Goal: Task Accomplishment & Management: Complete application form

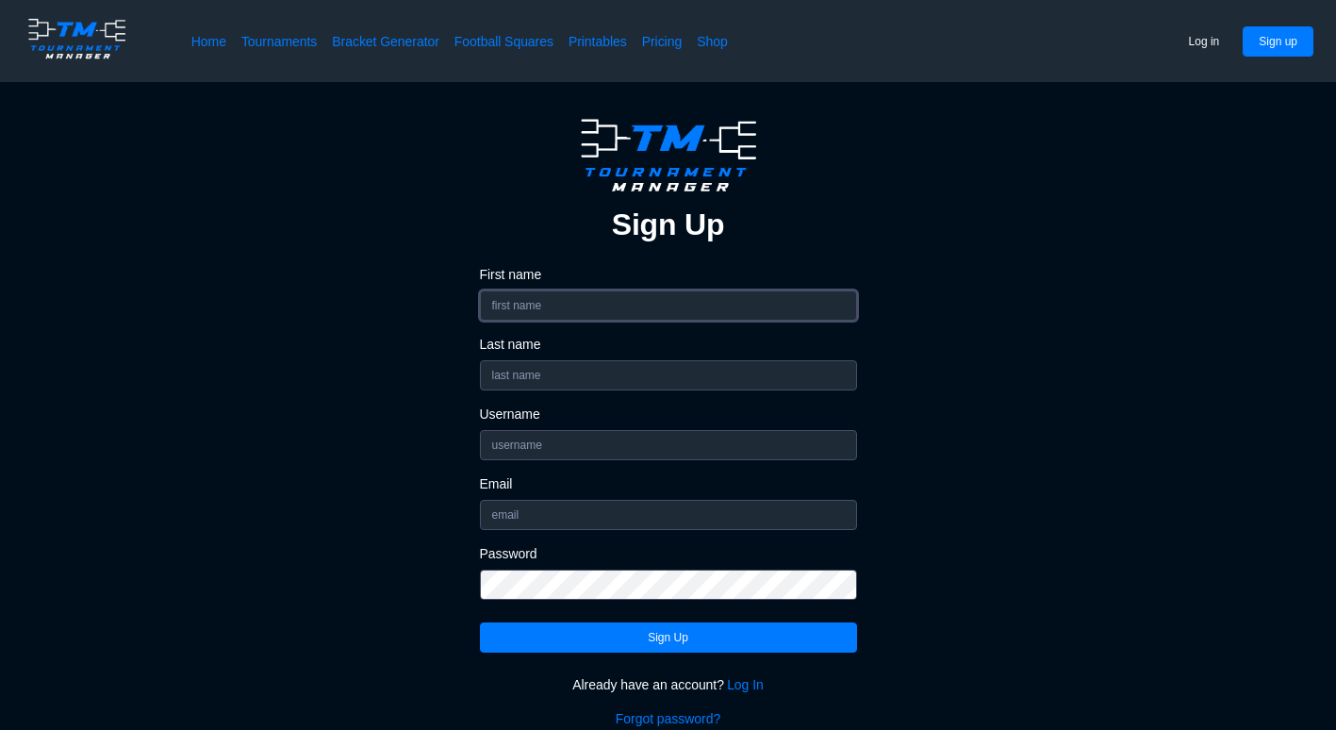
click at [749, 319] on input "First name" at bounding box center [668, 305] width 377 height 30
type input "Drew"
click at [512, 371] on input "Last name" at bounding box center [668, 375] width 377 height 30
type input "P"
type input "Offhaus"
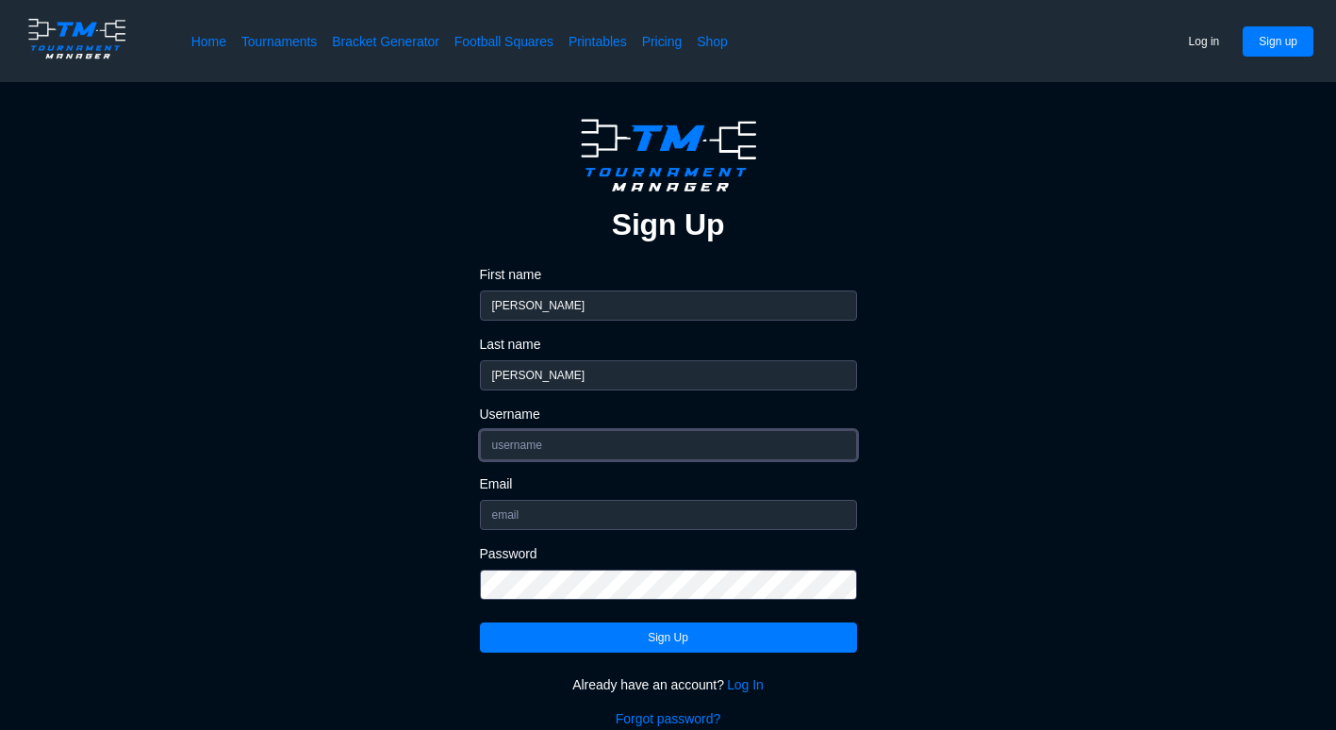
click at [498, 438] on input "Username" at bounding box center [668, 445] width 377 height 30
type input "d"
type input "wamp3rt"
click at [508, 520] on input "Email" at bounding box center [668, 515] width 377 height 30
type input "drewoffhaus@gmail.com"
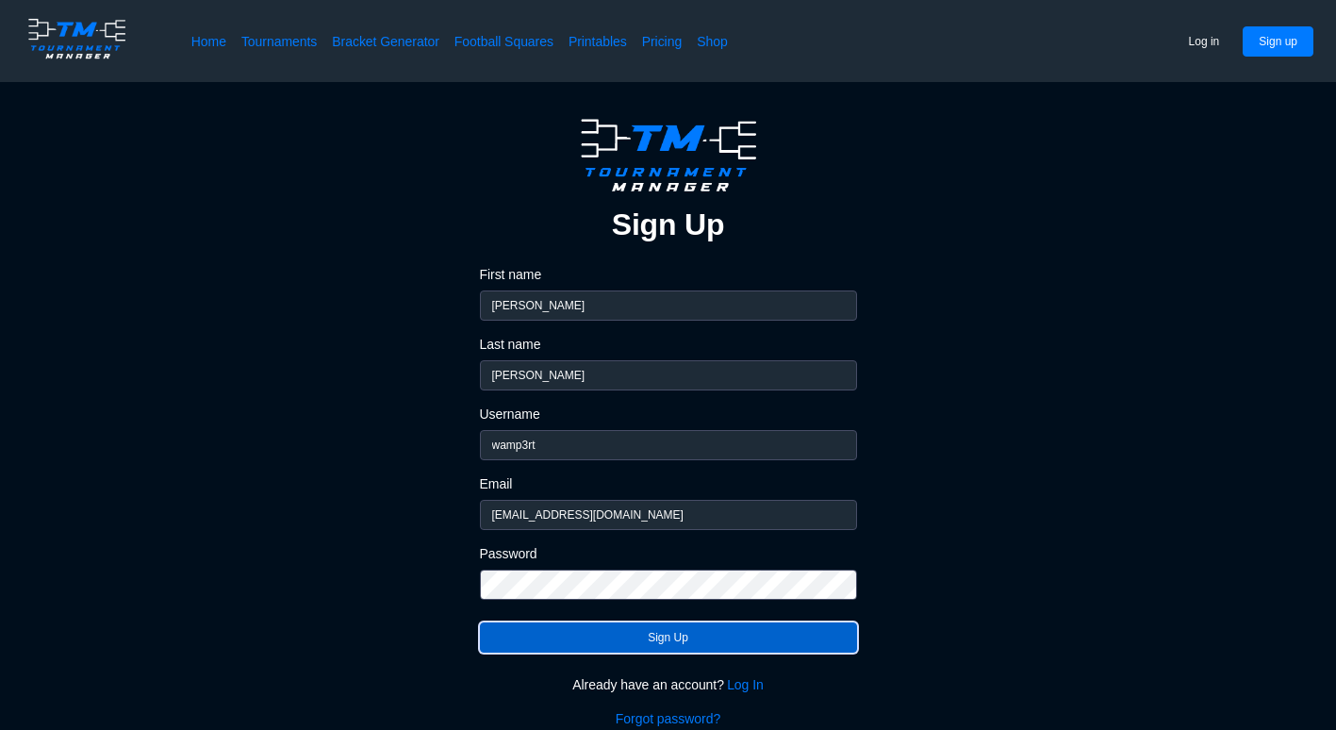
click at [626, 641] on button "Sign Up" at bounding box center [668, 637] width 377 height 30
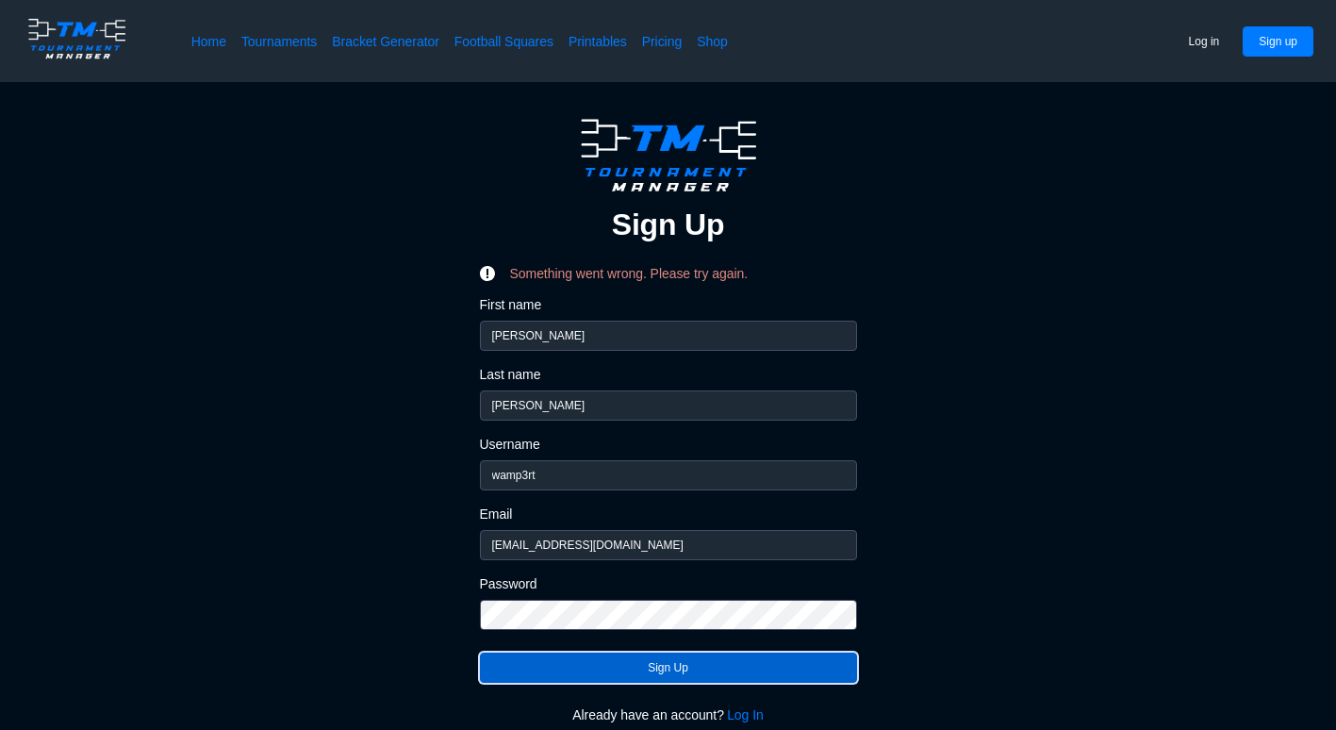
click at [627, 674] on button "Sign Up" at bounding box center [668, 667] width 377 height 30
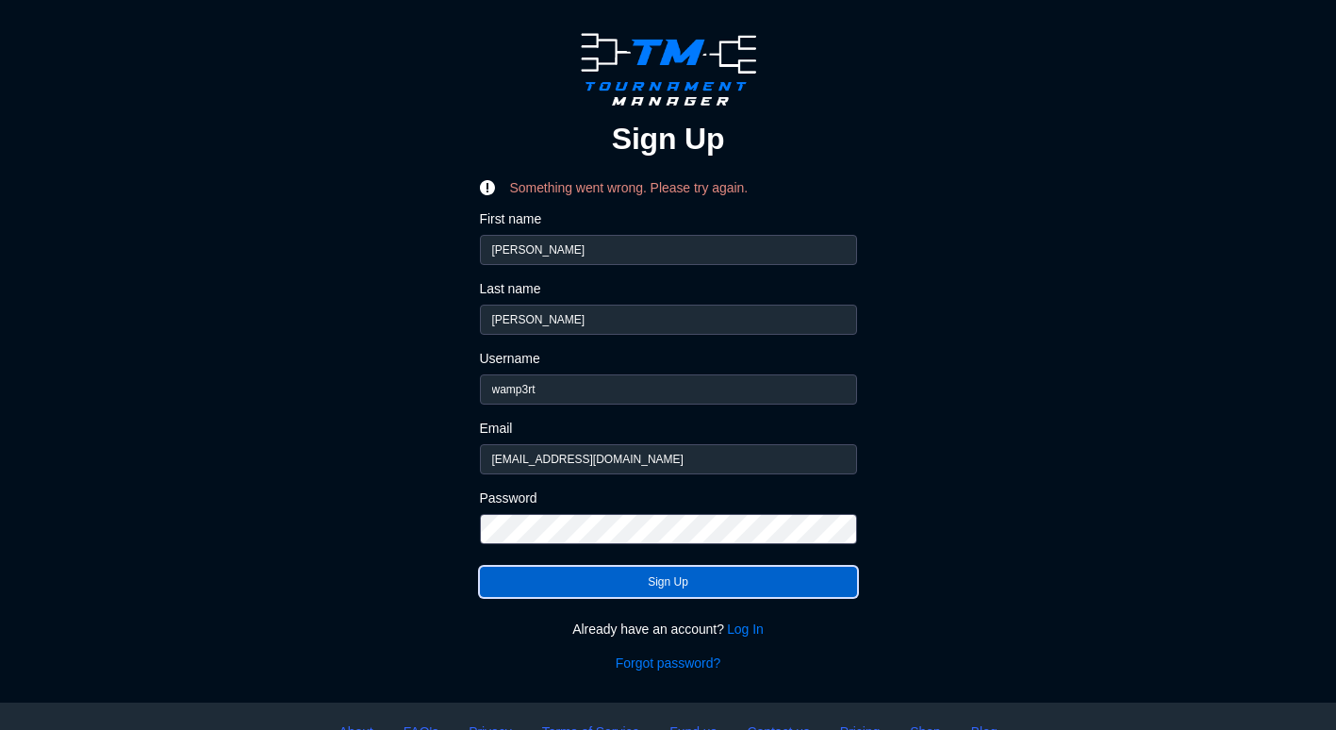
click at [652, 584] on button "Sign Up" at bounding box center [668, 582] width 377 height 30
click at [643, 590] on button "Sign Up" at bounding box center [668, 582] width 377 height 30
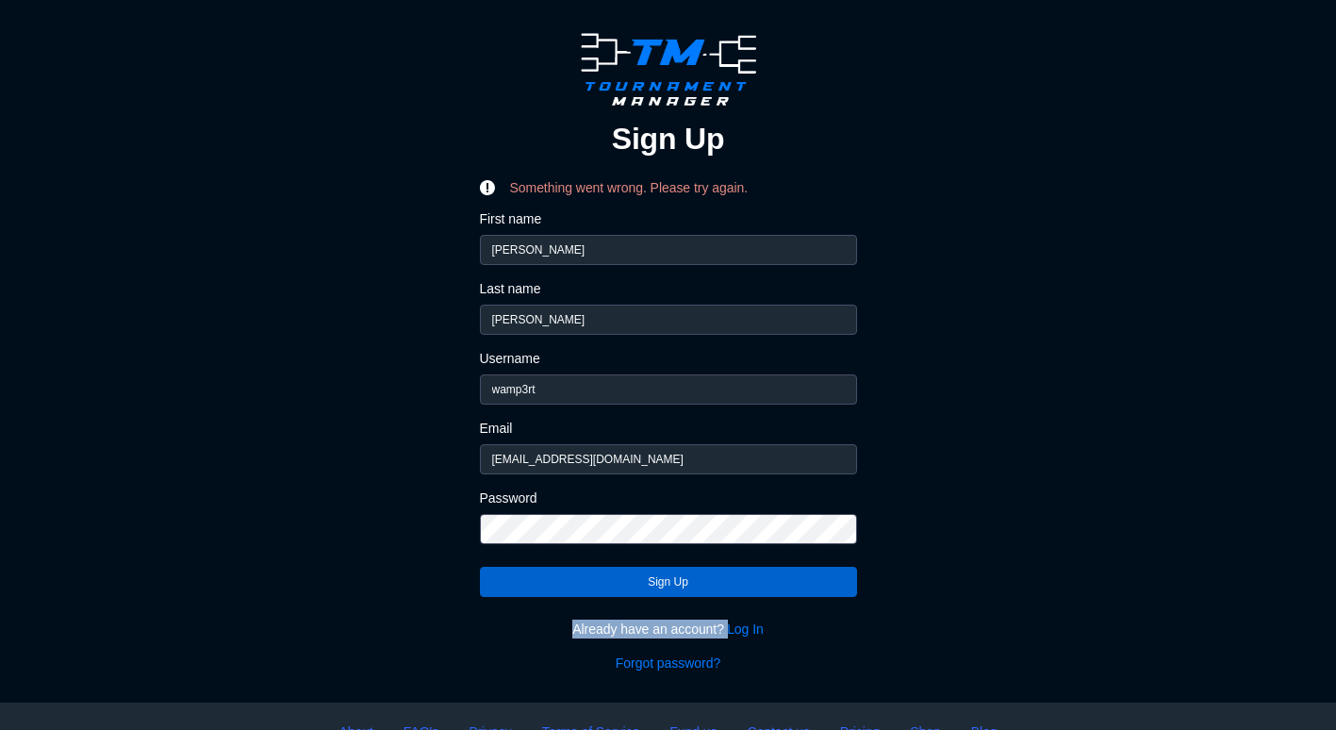
click at [643, 590] on div "Sign Up Something went wrong. Please try again. First name Drew Last name Offha…" at bounding box center [668, 349] width 377 height 646
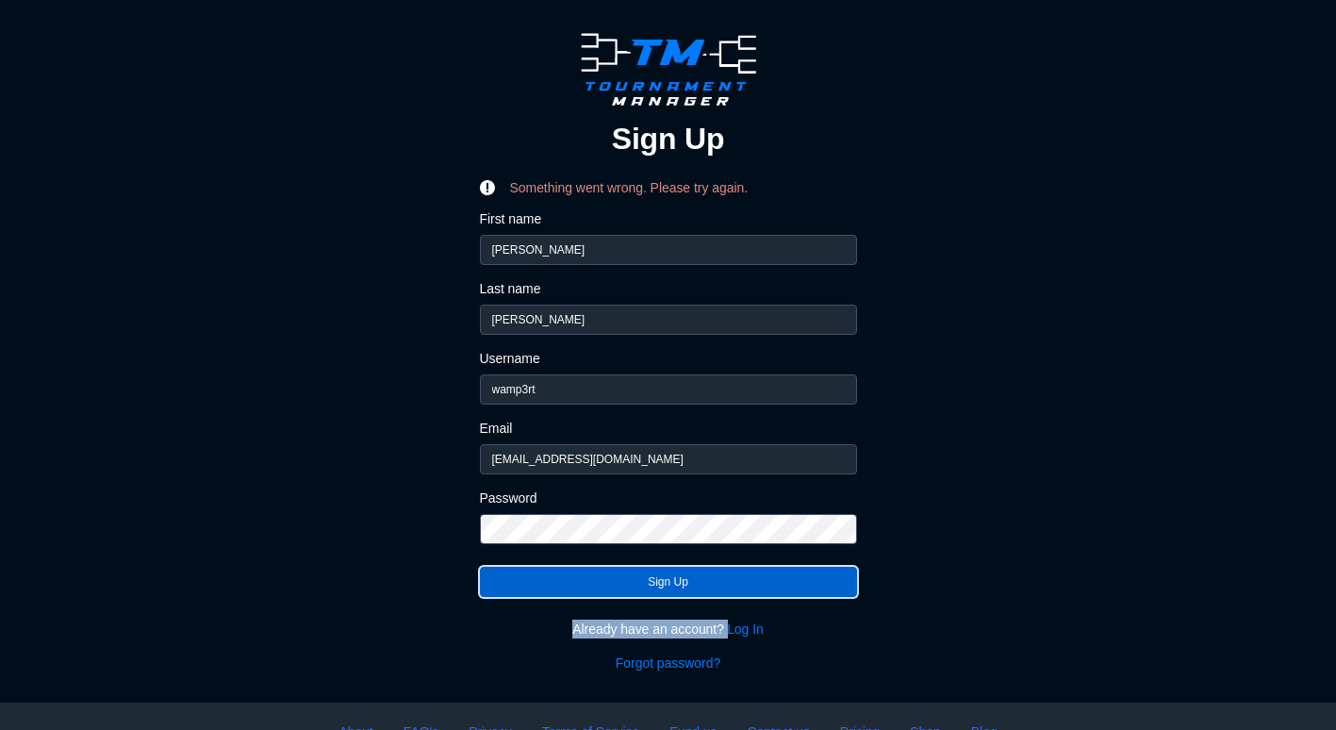
click at [643, 590] on button "Sign Up" at bounding box center [668, 582] width 377 height 30
